Goal: Task Accomplishment & Management: Use online tool/utility

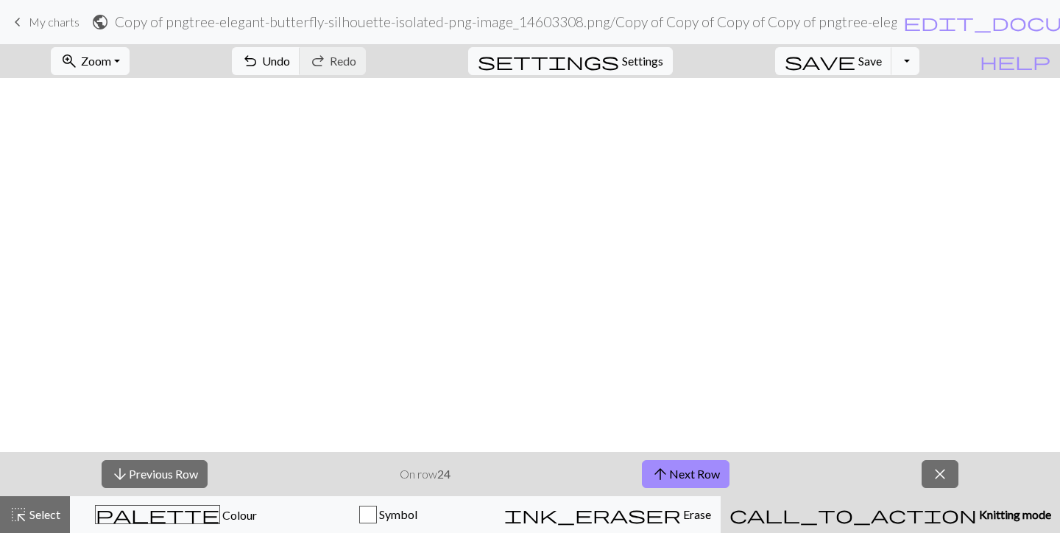
scroll to position [1087, 116]
click at [711, 475] on button "arrow_upward Next Row" at bounding box center [686, 474] width 88 height 28
click at [879, 66] on button "save Save Save" at bounding box center [833, 61] width 117 height 28
click at [919, 65] on button "Toggle Dropdown" at bounding box center [905, 61] width 28 height 28
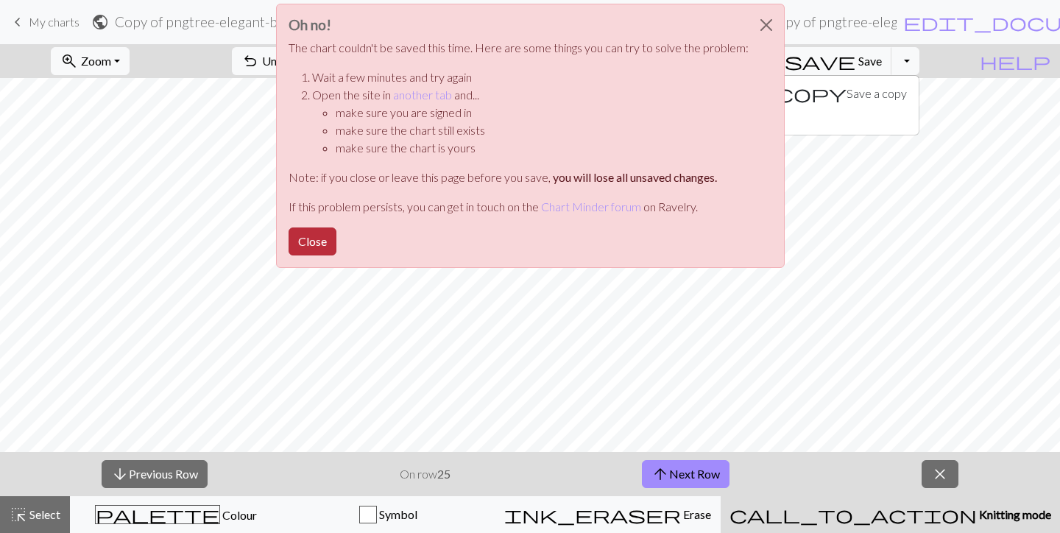
click at [313, 249] on button "Close" at bounding box center [312, 241] width 48 height 28
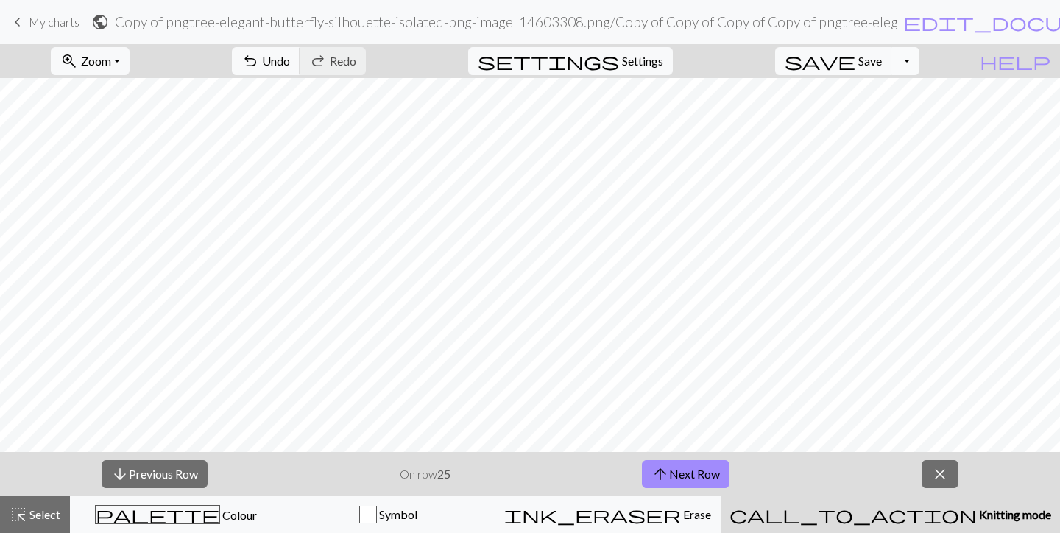
click at [919, 61] on button "Toggle Dropdown" at bounding box center [905, 61] width 28 height 28
click at [901, 91] on button "file_copy Save a copy" at bounding box center [797, 94] width 243 height 24
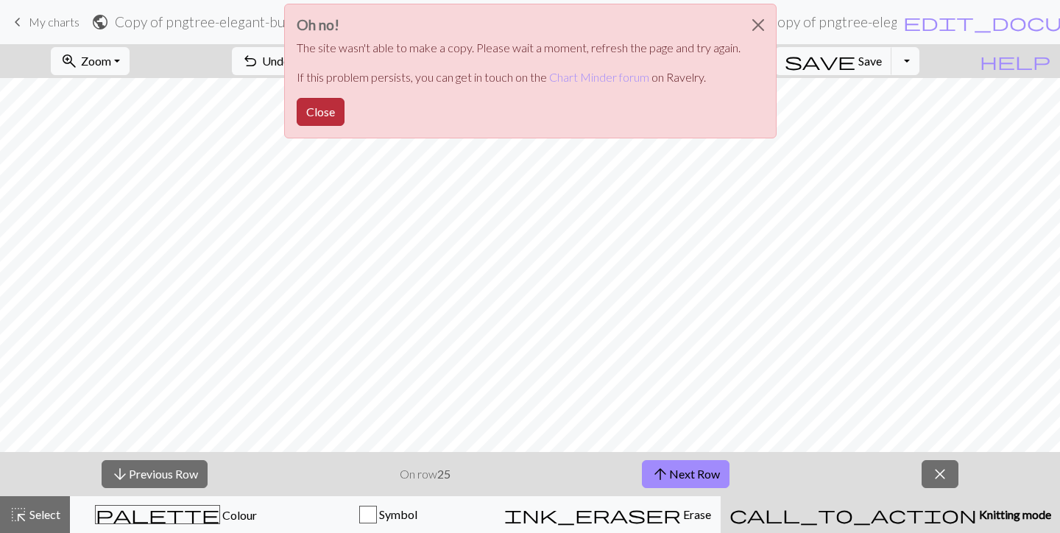
click at [319, 113] on button "Close" at bounding box center [321, 112] width 48 height 28
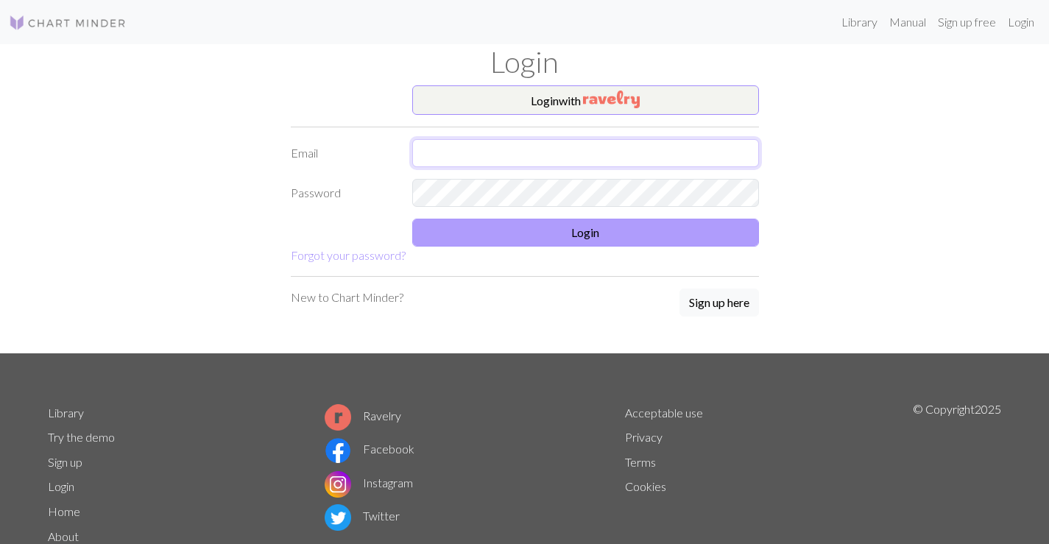
type input "[EMAIL_ADDRESS][DOMAIN_NAME]"
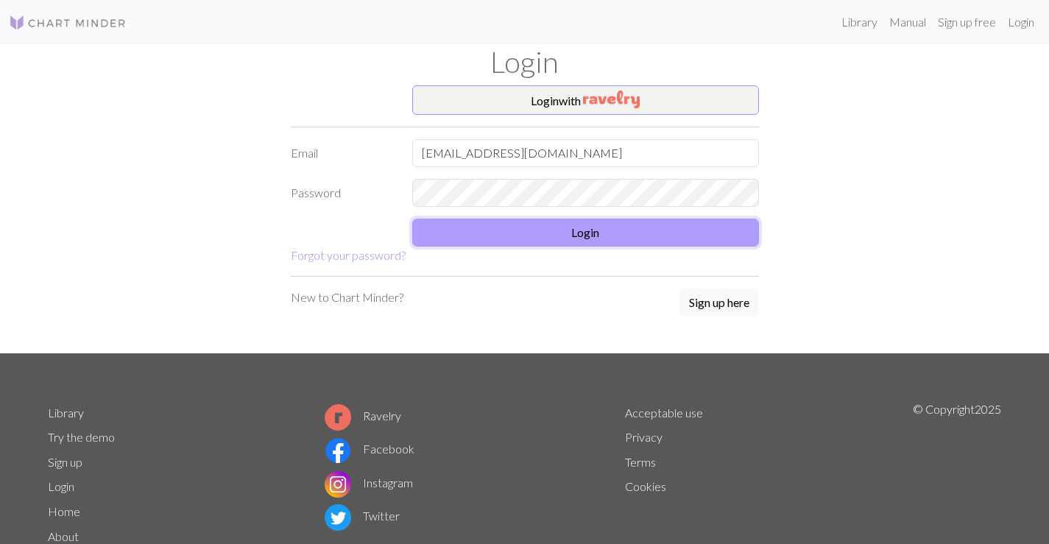
click at [508, 231] on button "Login" at bounding box center [585, 233] width 347 height 28
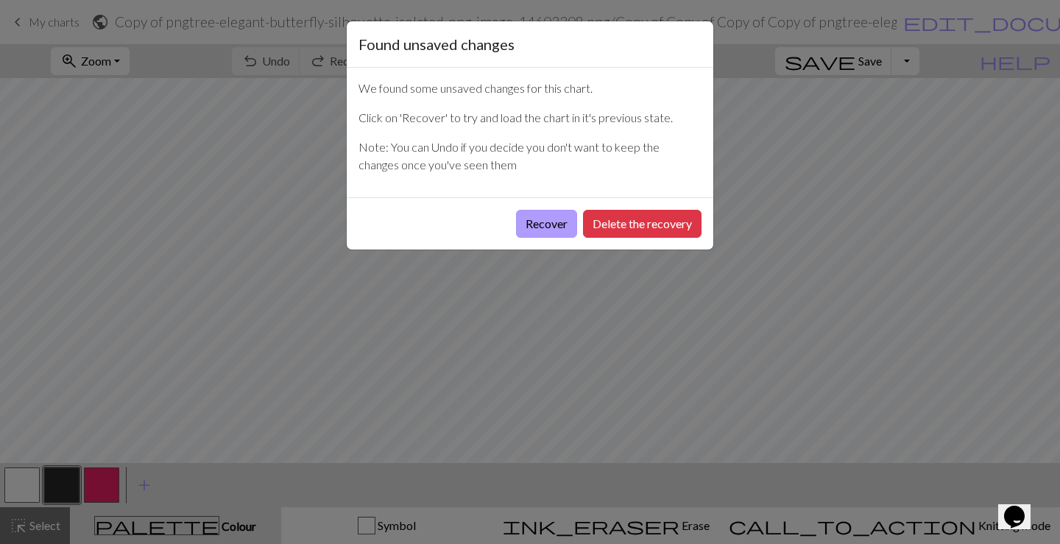
click at [548, 228] on button "Recover" at bounding box center [546, 224] width 61 height 28
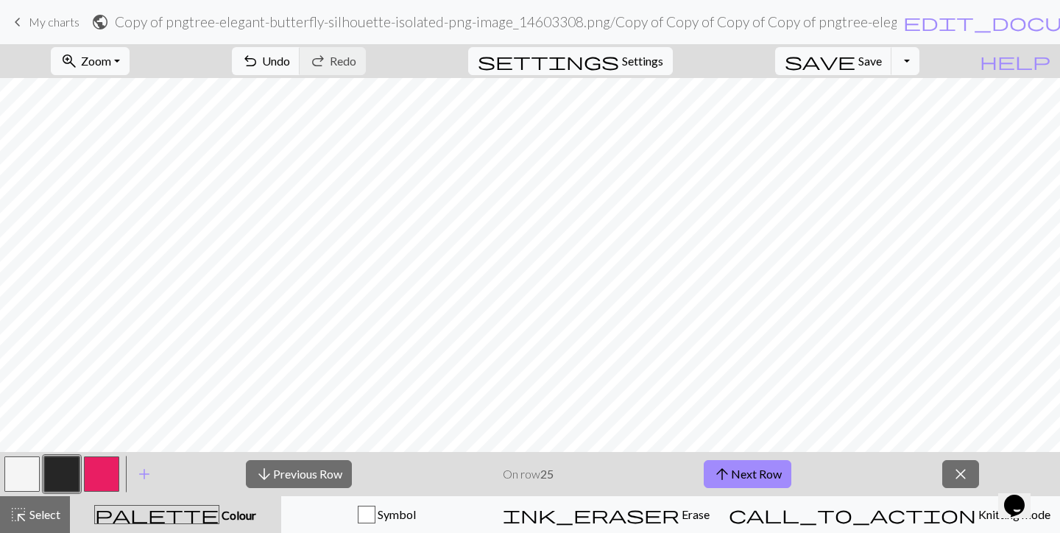
scroll to position [1030, 0]
click at [919, 60] on button "Toggle Dropdown" at bounding box center [905, 61] width 28 height 28
click at [887, 87] on button "file_copy Save a copy" at bounding box center [797, 94] width 243 height 24
